Goal: Task Accomplishment & Management: Use online tool/utility

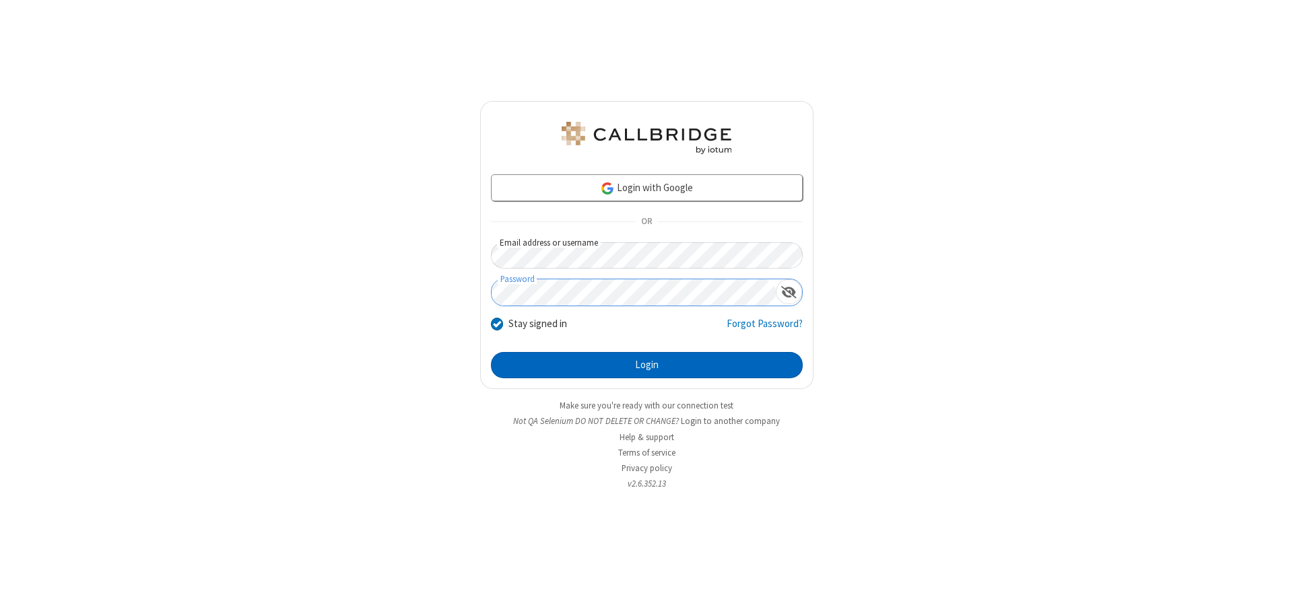
click at [646, 365] on button "Login" at bounding box center [647, 365] width 312 height 27
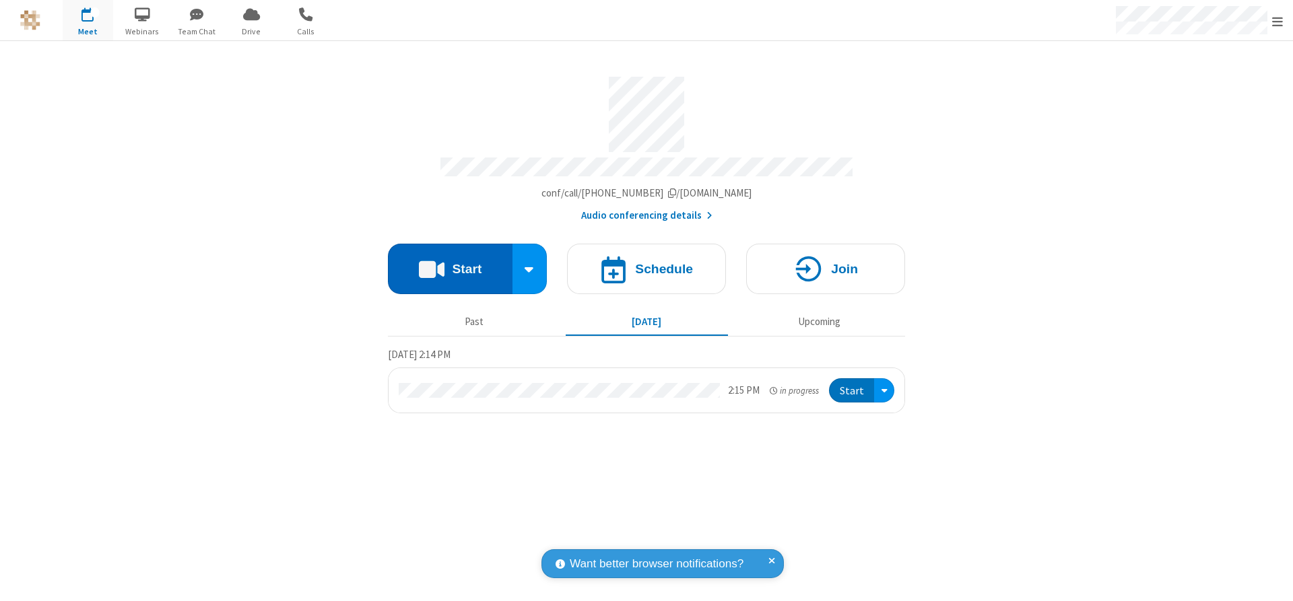
click at [450, 264] on button "Start" at bounding box center [450, 269] width 125 height 51
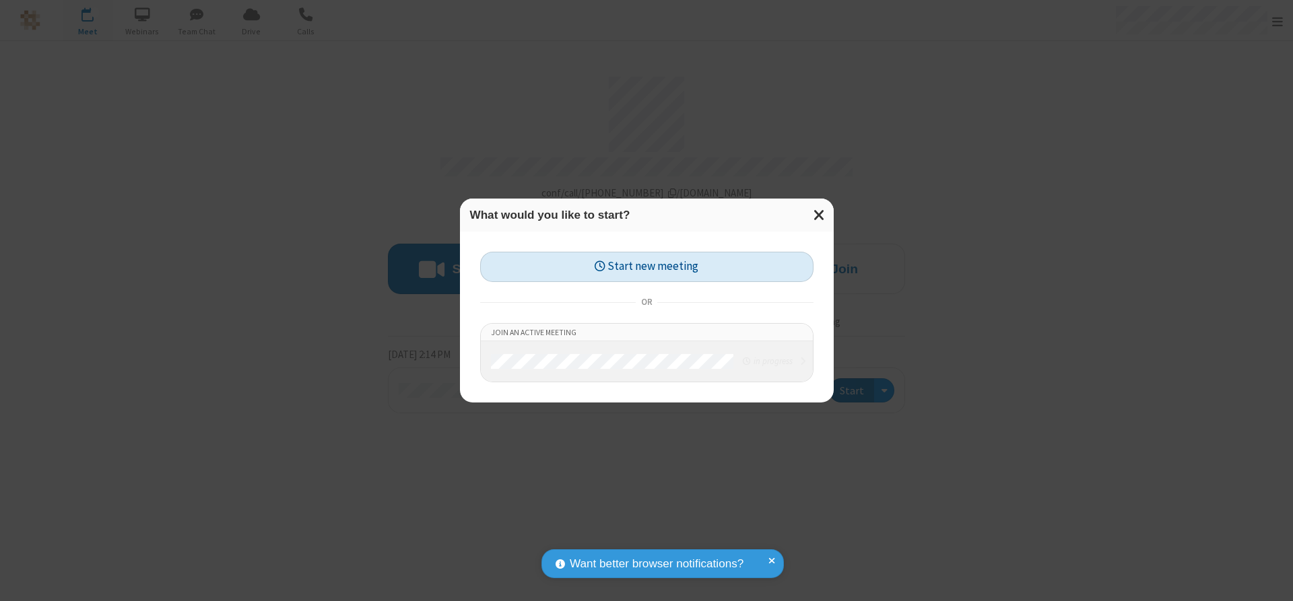
click at [646, 267] on button "Start new meeting" at bounding box center [646, 267] width 333 height 30
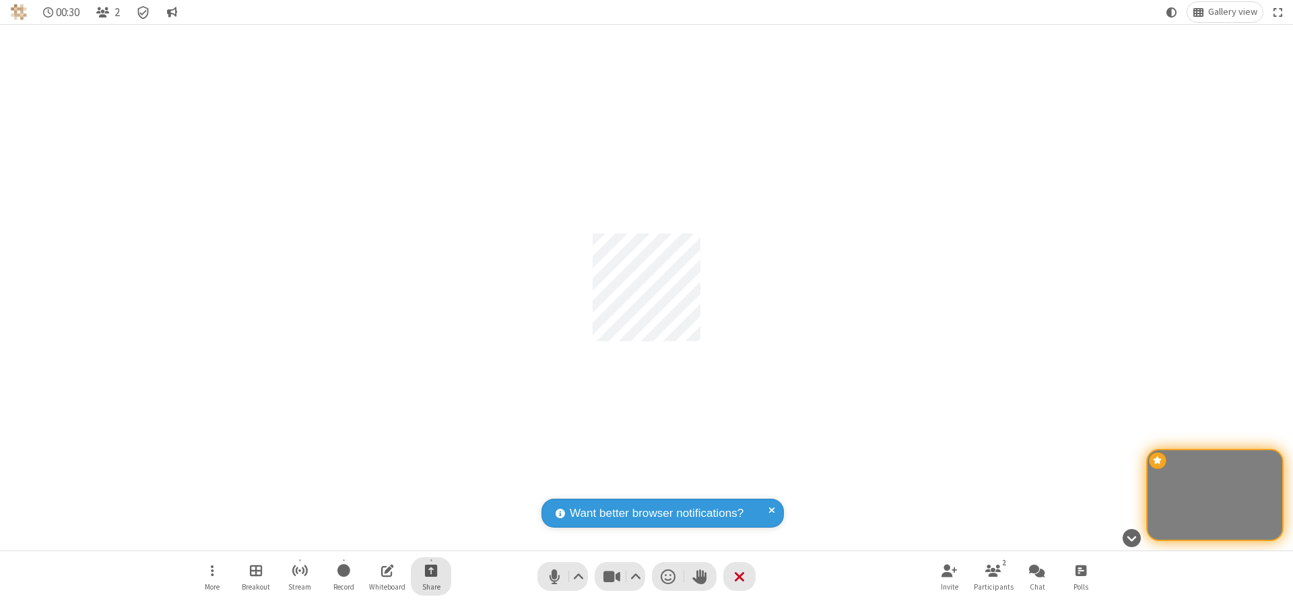
click at [431, 570] on span "Start sharing" at bounding box center [431, 570] width 13 height 17
click at [376, 538] on span "Share my screen" at bounding box center [376, 538] width 15 height 11
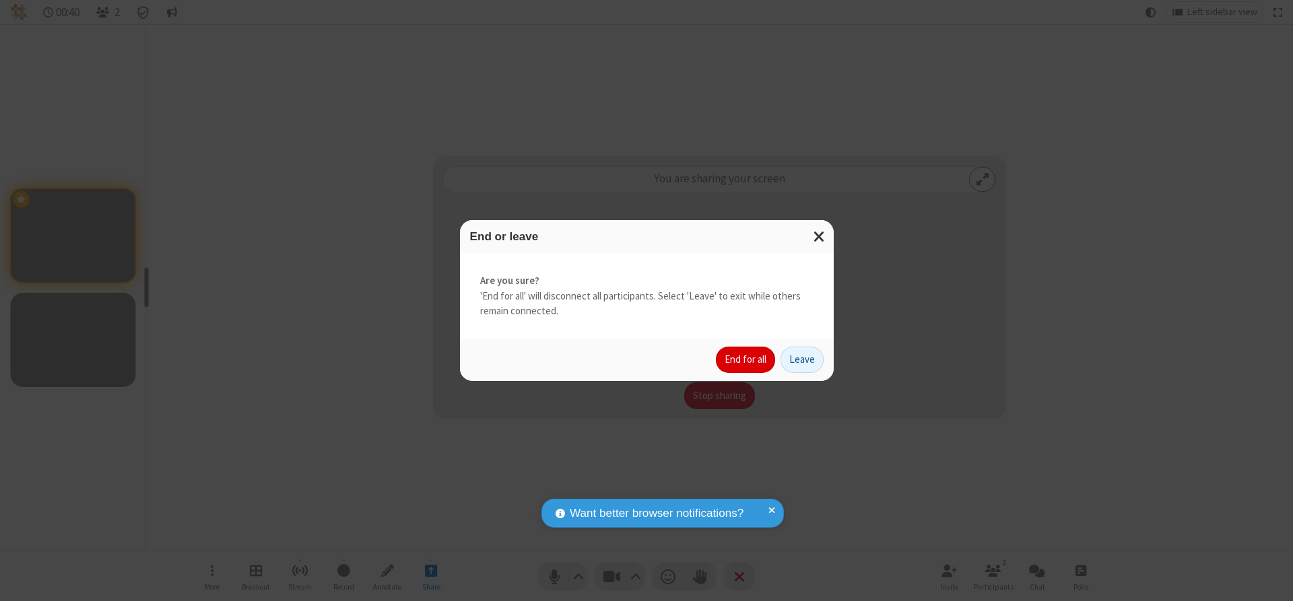
click at [746, 360] on button "End for all" at bounding box center [745, 360] width 59 height 27
